Goal: Task Accomplishment & Management: Use online tool/utility

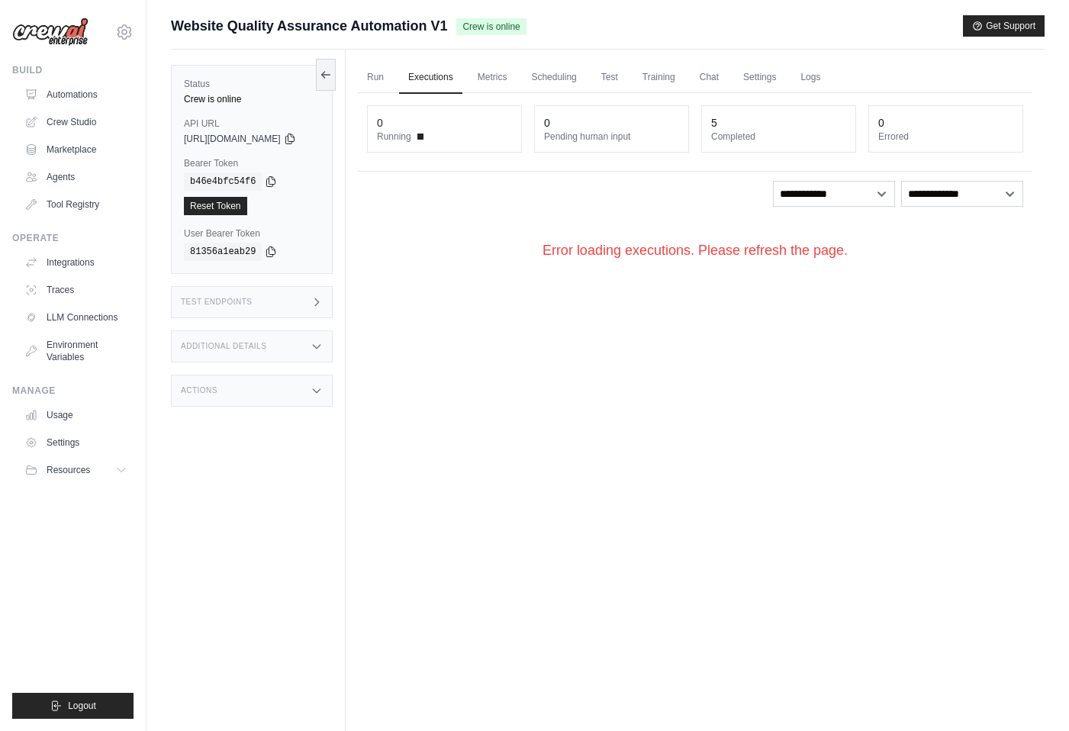
click at [708, 375] on div "Run Executions Metrics Scheduling Test Training Chat Settings Logs 0 Running 0 …" at bounding box center [695, 415] width 699 height 731
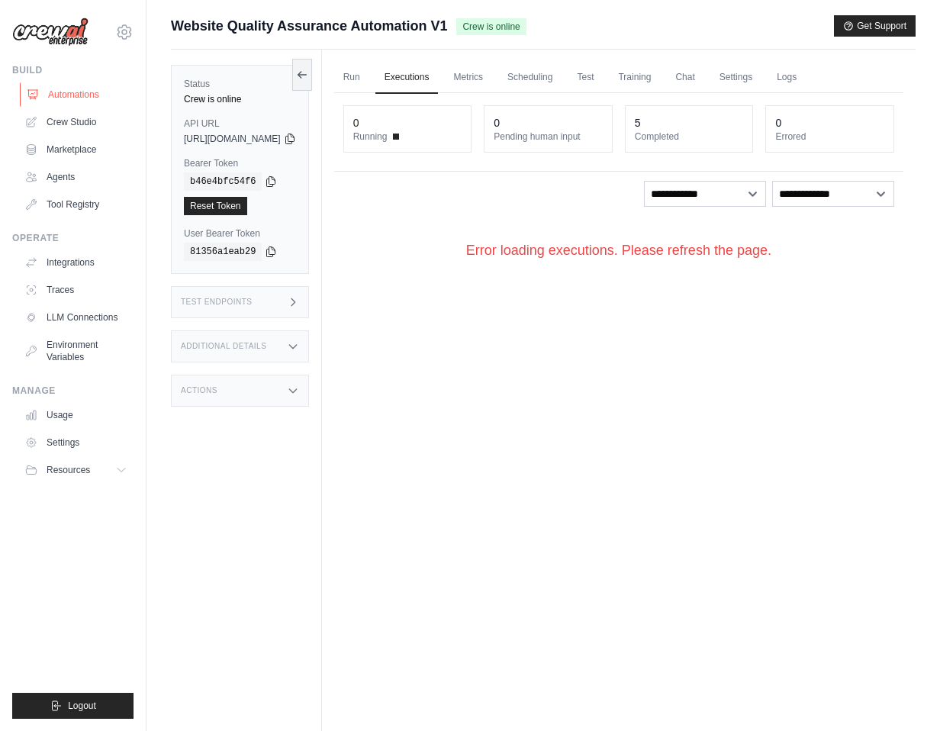
click at [101, 102] on link "Automations" at bounding box center [77, 94] width 115 height 24
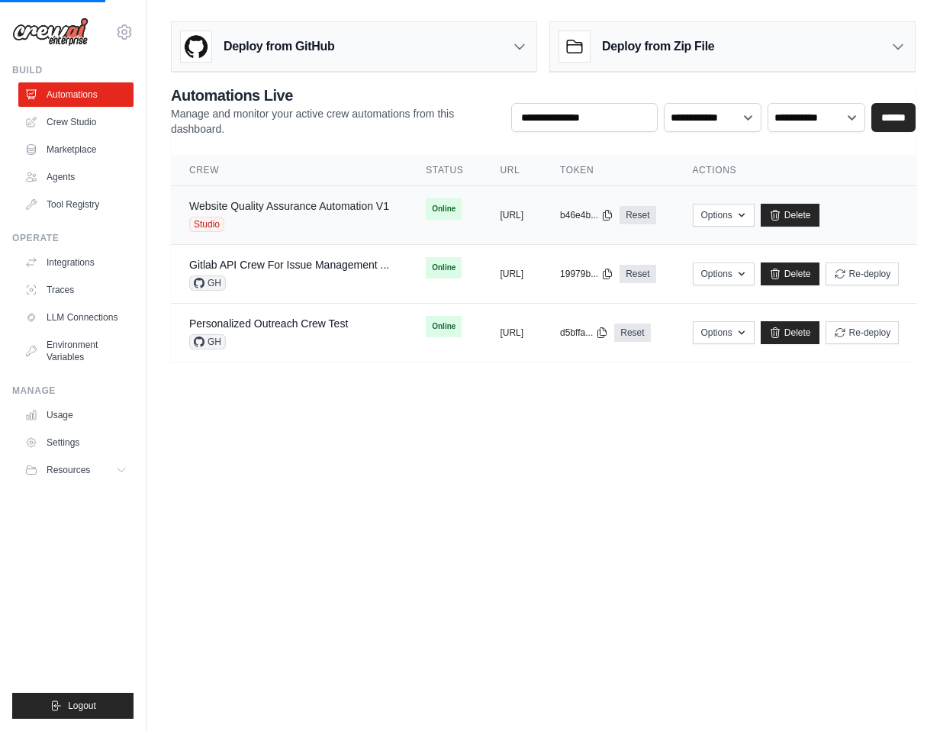
click at [273, 200] on link "Website Quality Assurance Automation V1" at bounding box center [289, 206] width 200 height 12
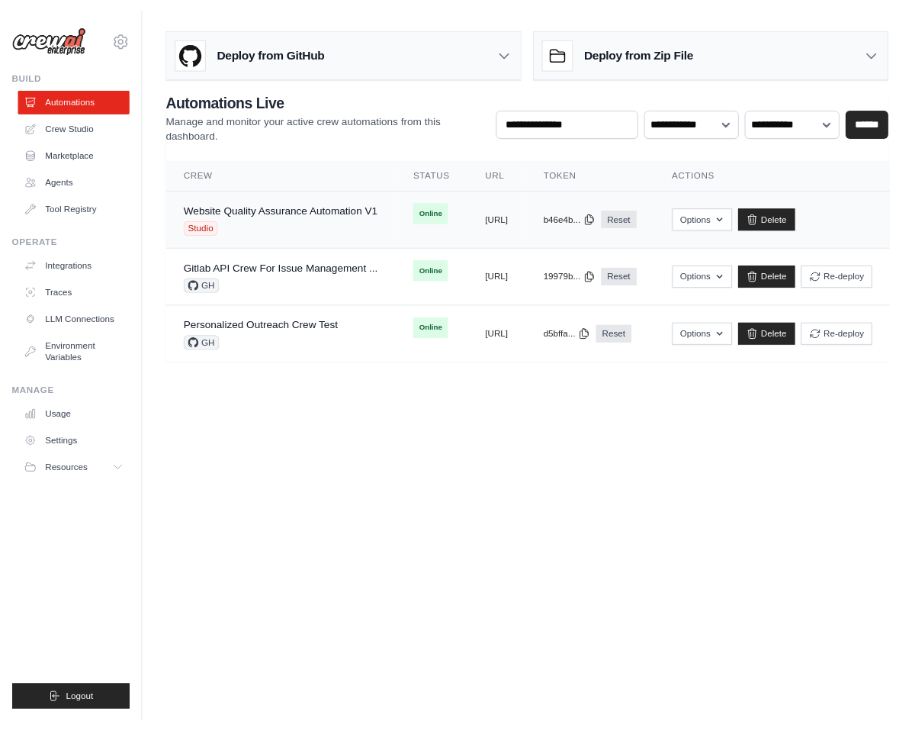
scroll to position [0, 32]
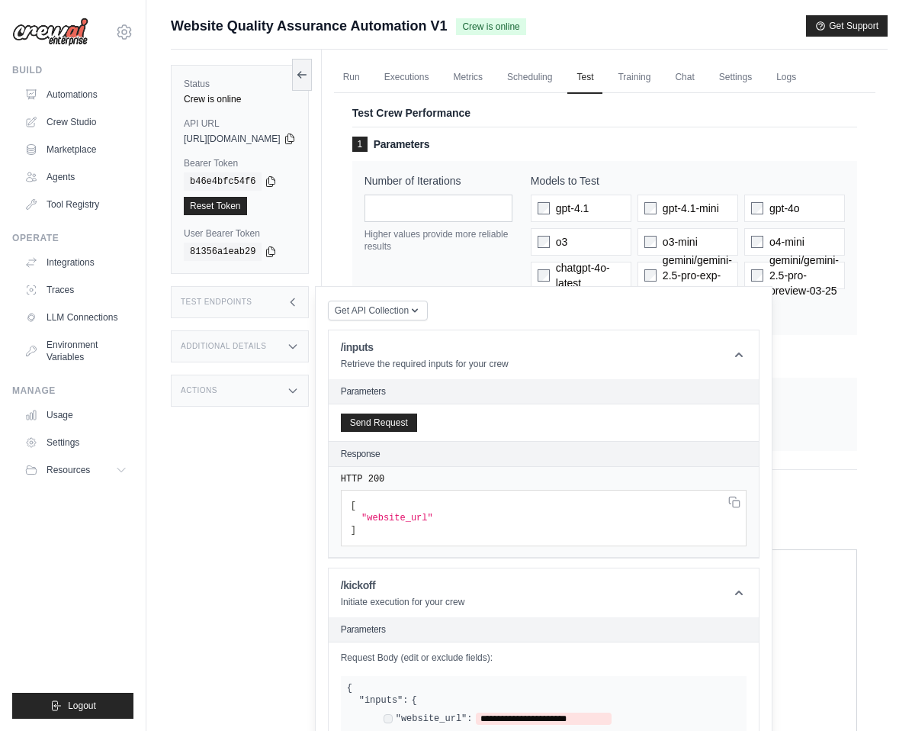
click at [214, 498] on div "Status Crew is online API URL copied https://website-quality-assurance-automati…" at bounding box center [246, 415] width 151 height 731
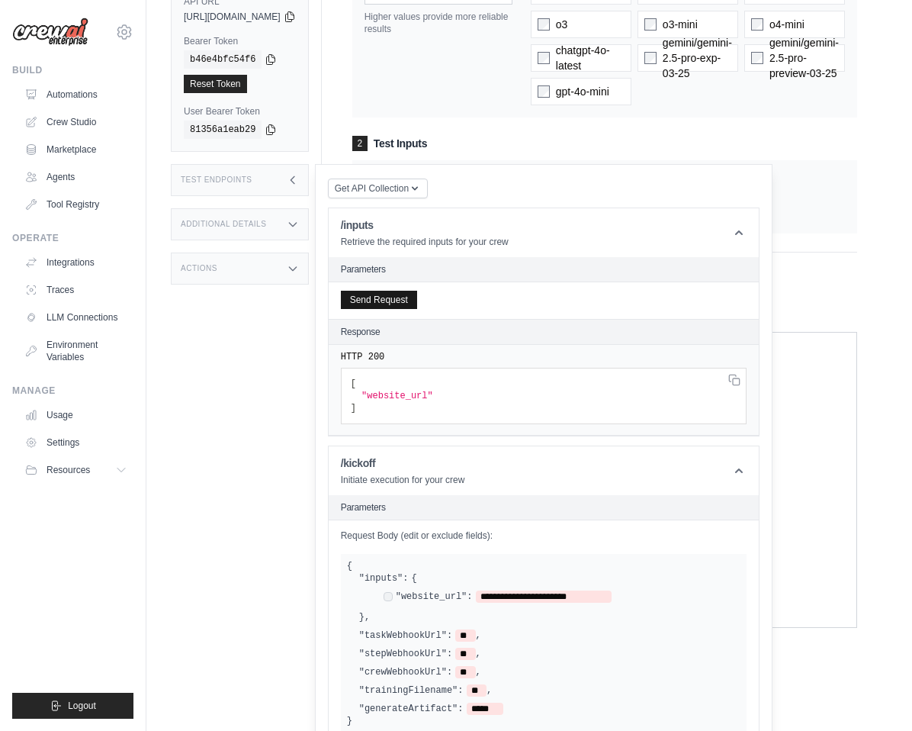
scroll to position [288, 0]
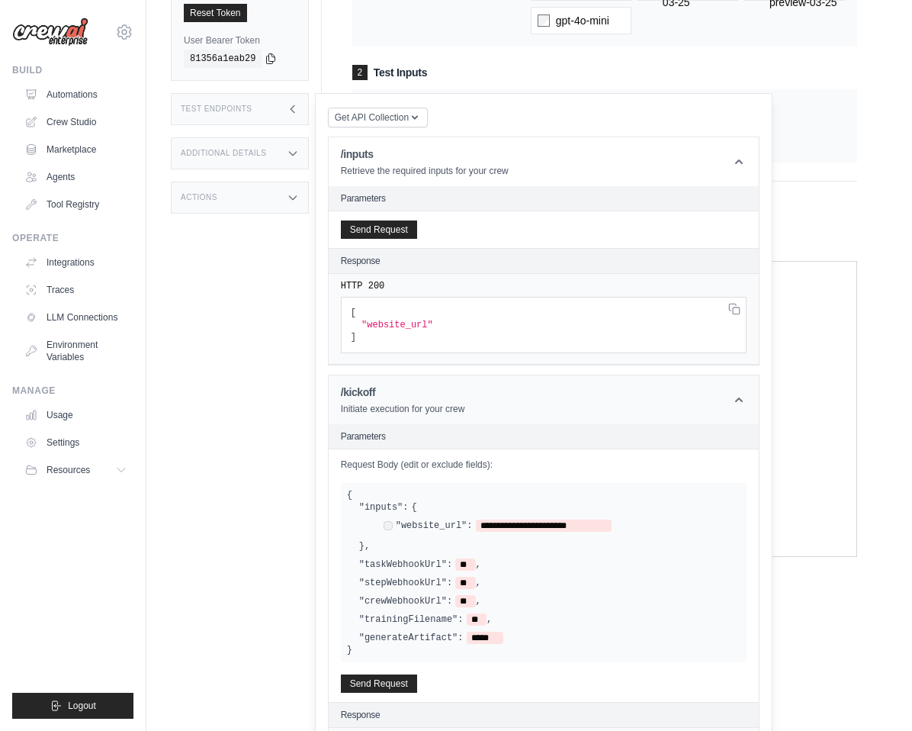
click at [747, 396] on icon at bounding box center [739, 399] width 15 height 15
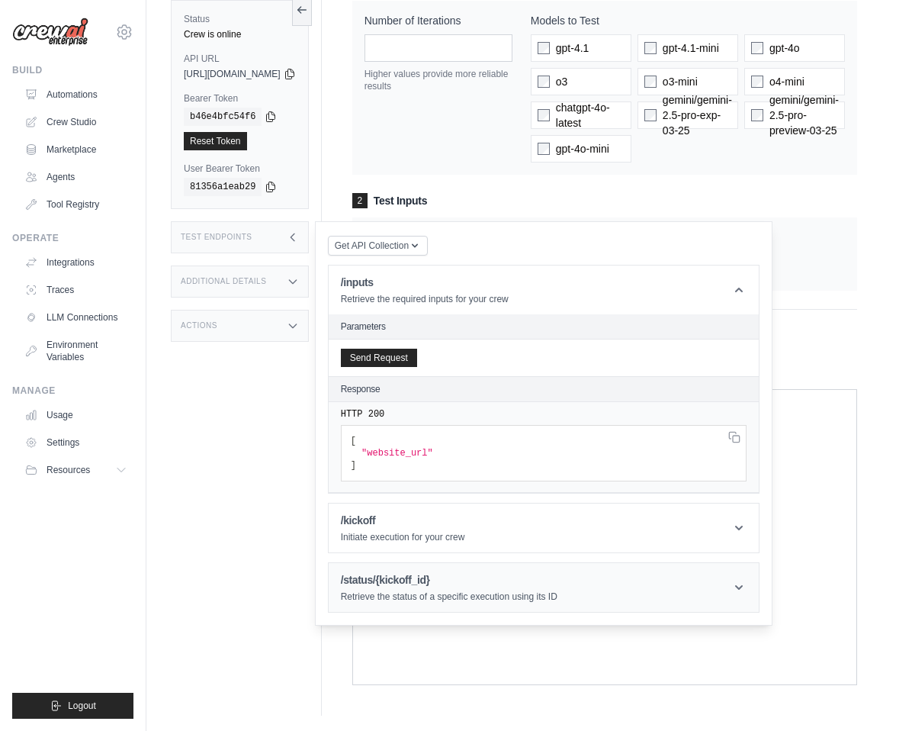
click at [759, 587] on header "/status/{kickoff_id} Retrieve the status of a specific execution using its ID" at bounding box center [544, 587] width 430 height 49
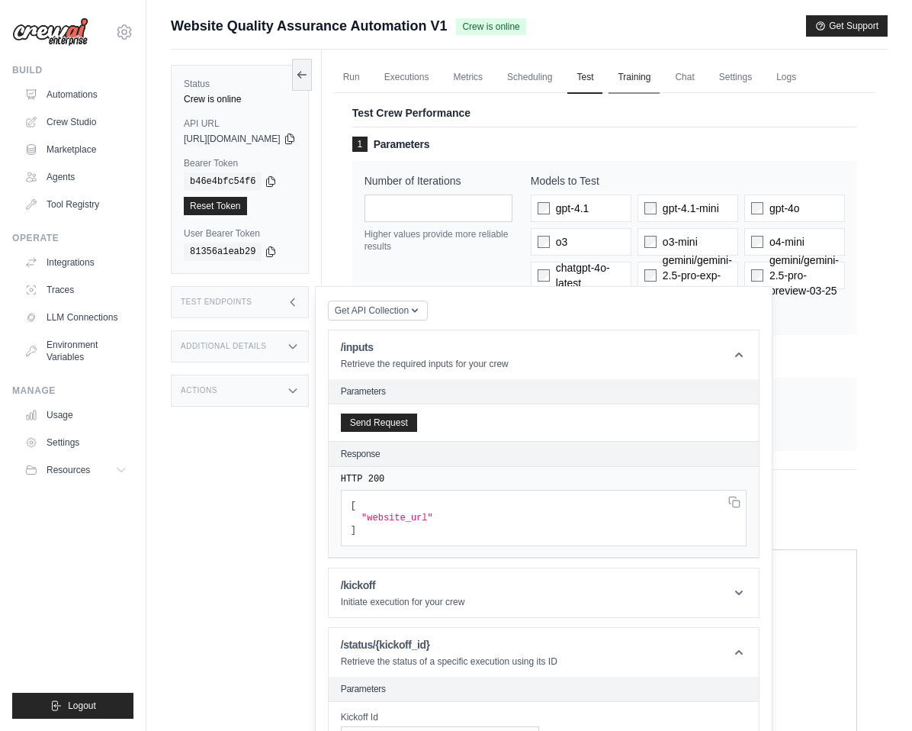
click at [660, 75] on link "Training" at bounding box center [634, 78] width 51 height 32
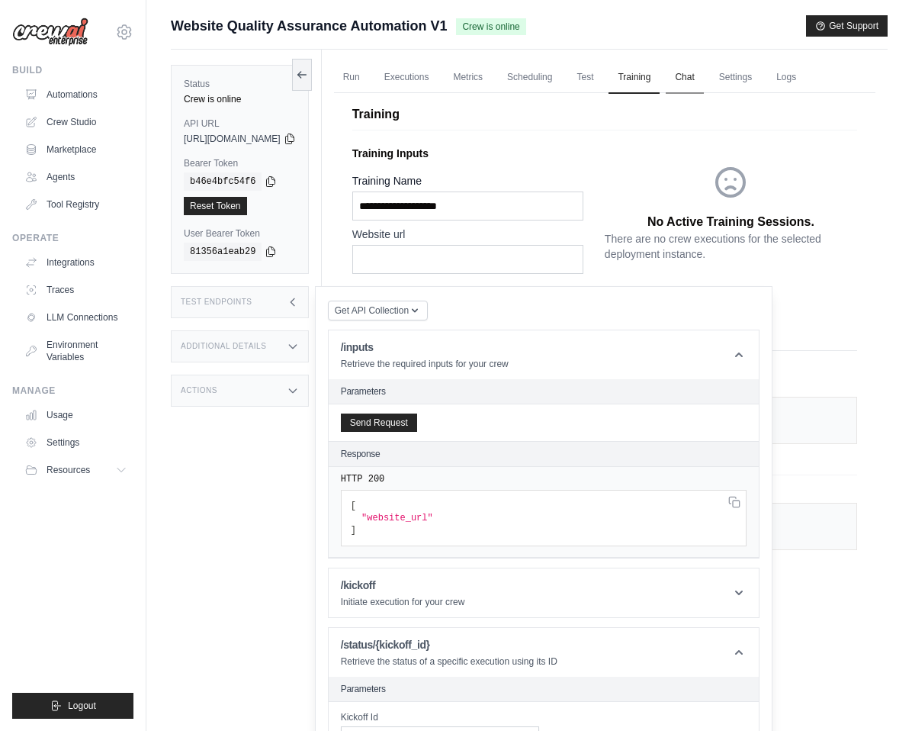
click at [703, 76] on link "Chat" at bounding box center [684, 78] width 37 height 32
click at [60, 127] on link "Crew Studio" at bounding box center [77, 122] width 115 height 24
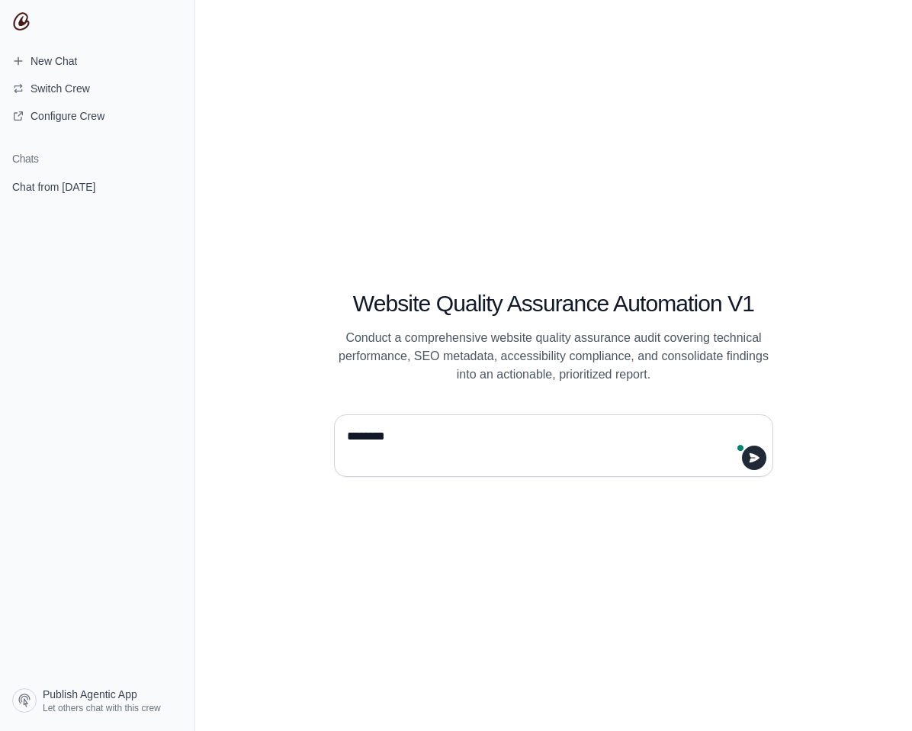
type textarea "*******"
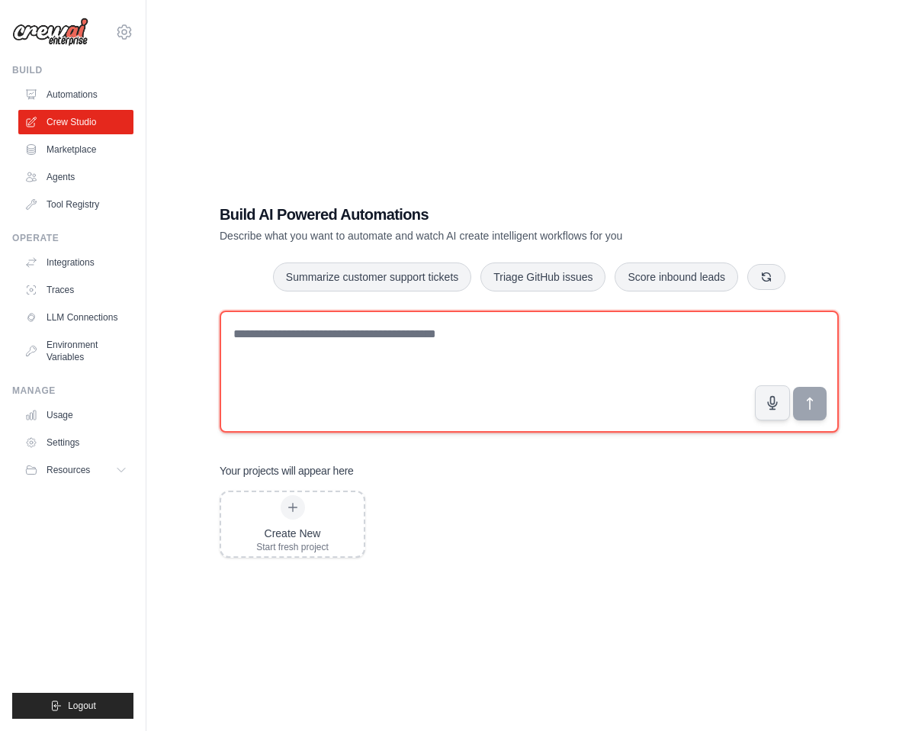
click at [320, 348] on textarea at bounding box center [529, 372] width 619 height 122
